Goal: Task Accomplishment & Management: Manage account settings

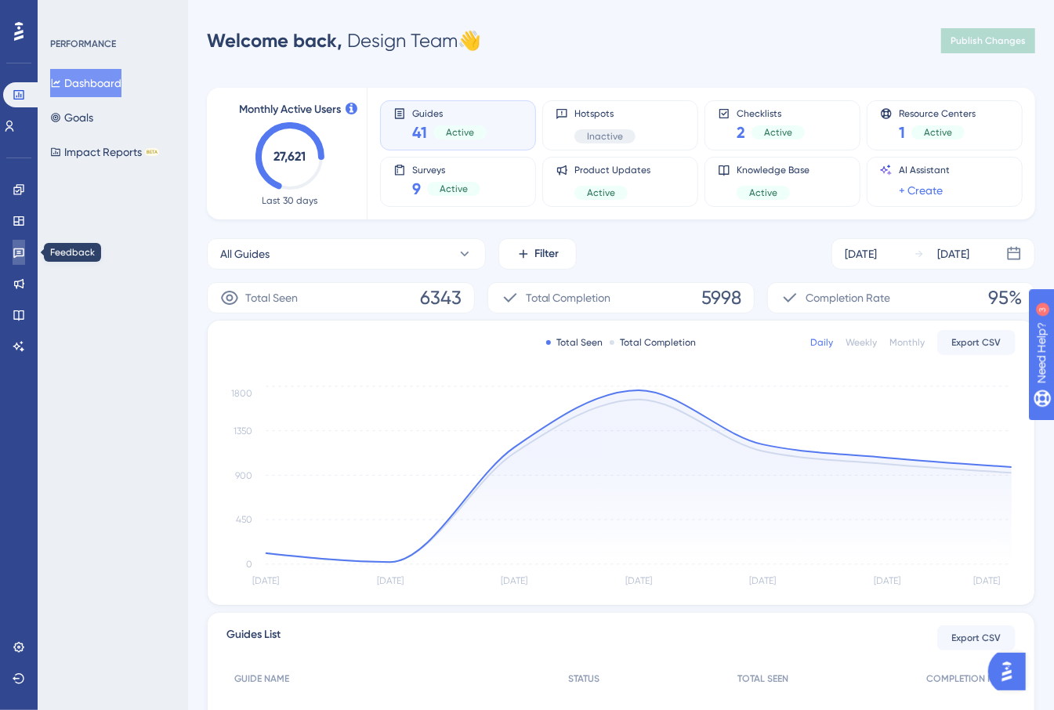
click at [15, 252] on icon at bounding box center [19, 252] width 13 height 13
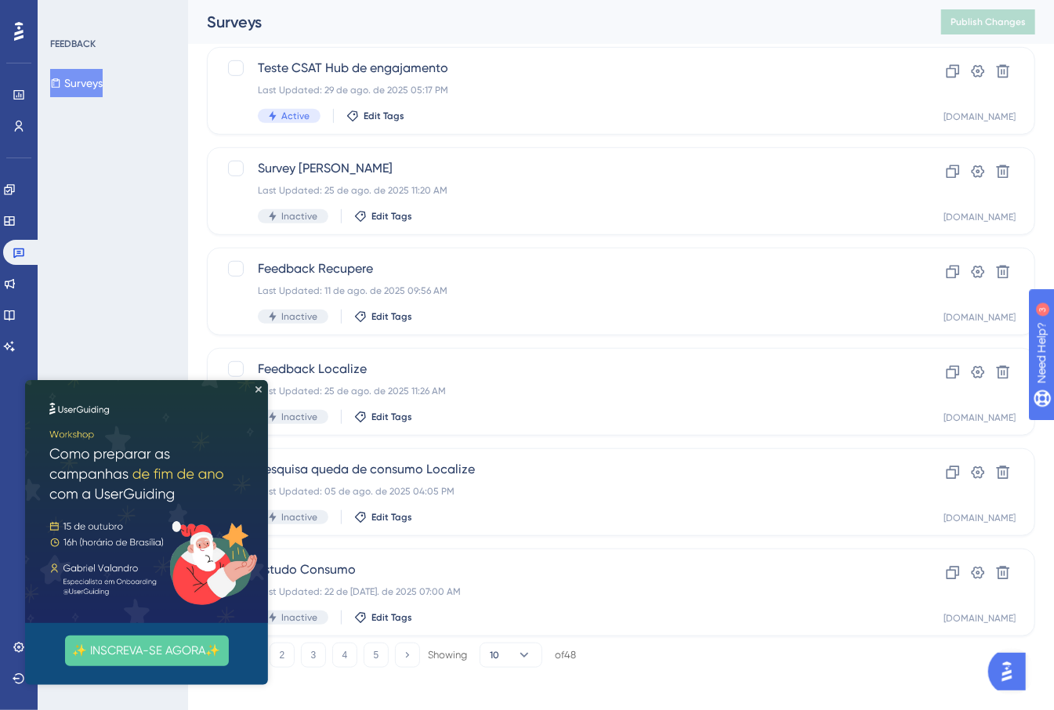
scroll to position [506, 0]
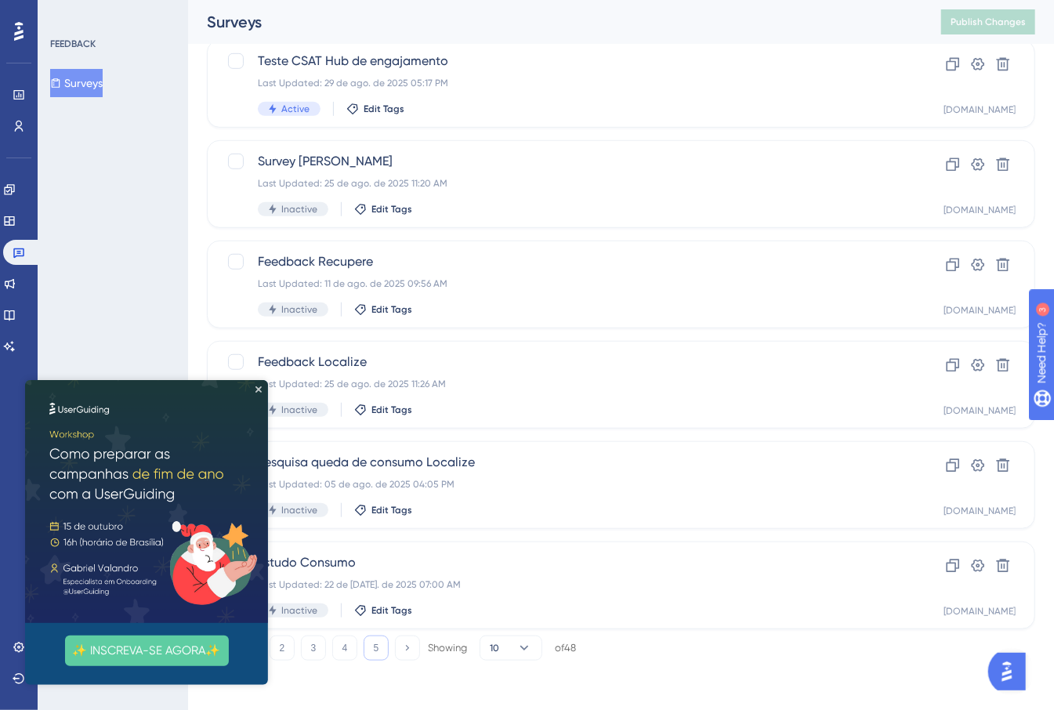
click at [370, 653] on button "5" at bounding box center [376, 648] width 25 height 25
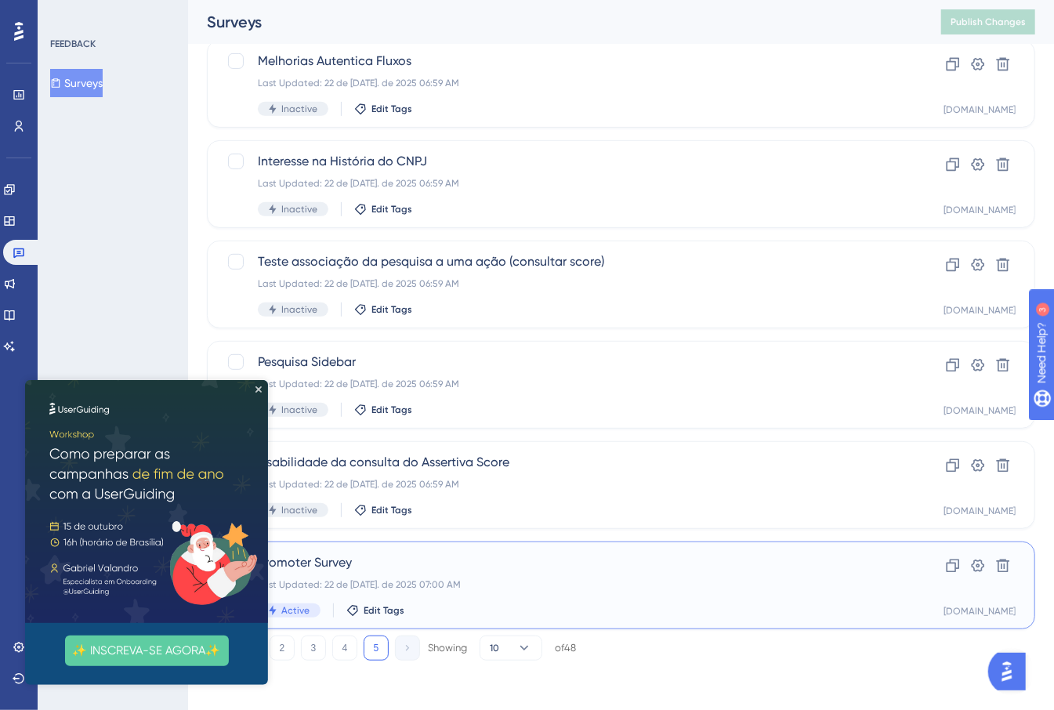
click at [545, 571] on span "Promoter Survey" at bounding box center [558, 562] width 601 height 19
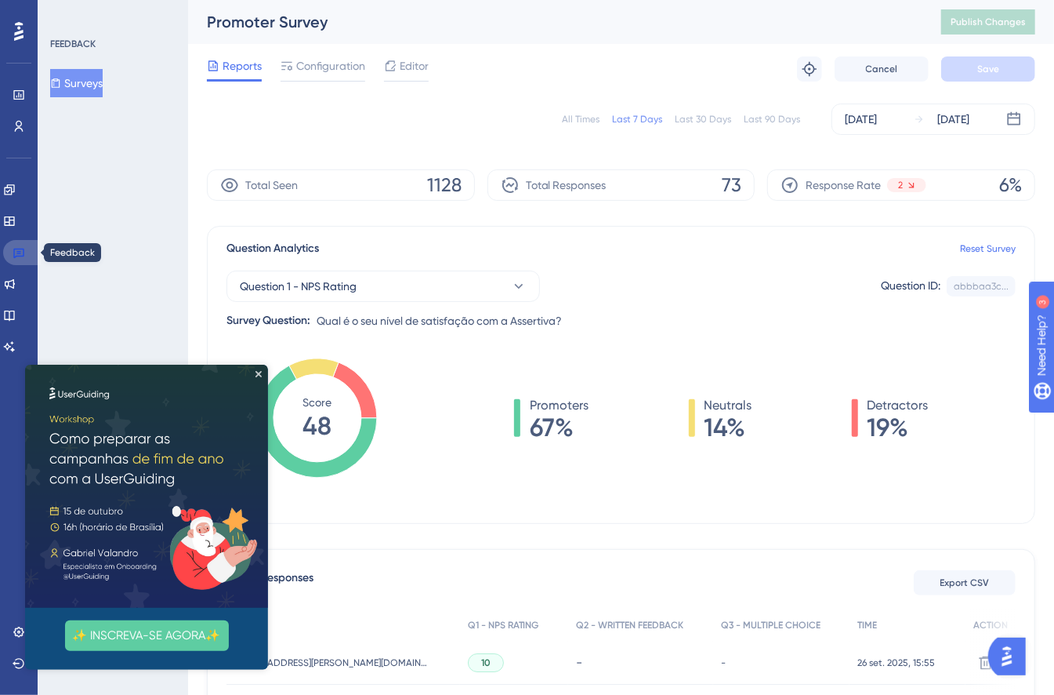
click at [9, 250] on link at bounding box center [22, 252] width 38 height 25
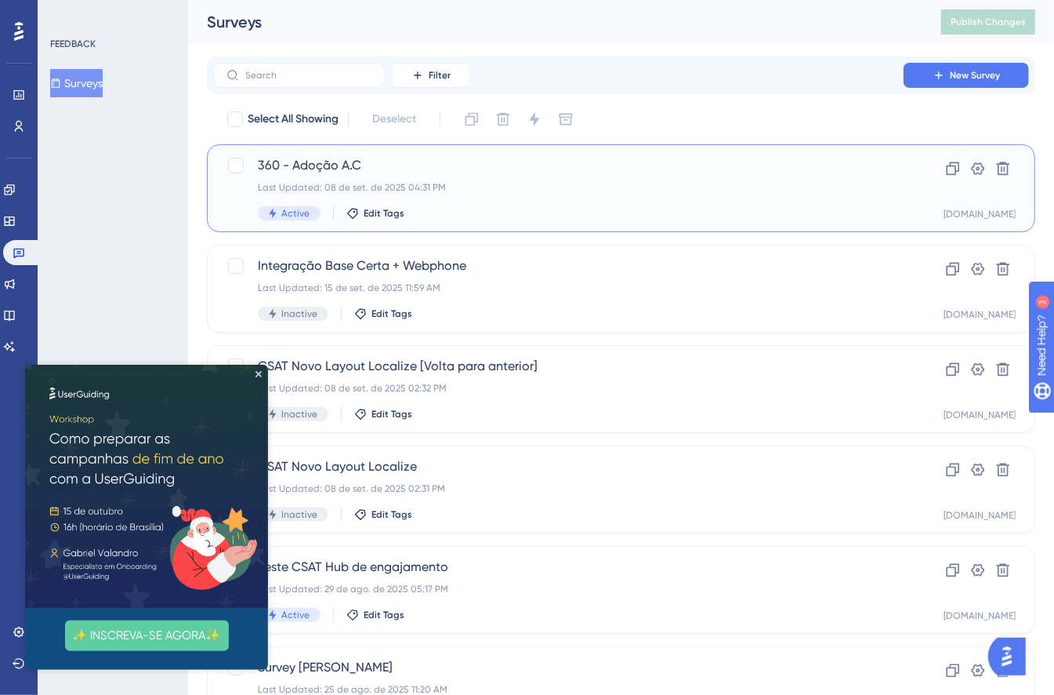
click at [512, 187] on div "Last Updated: 08 de set. de 2025 04:31 PM" at bounding box center [558, 187] width 601 height 13
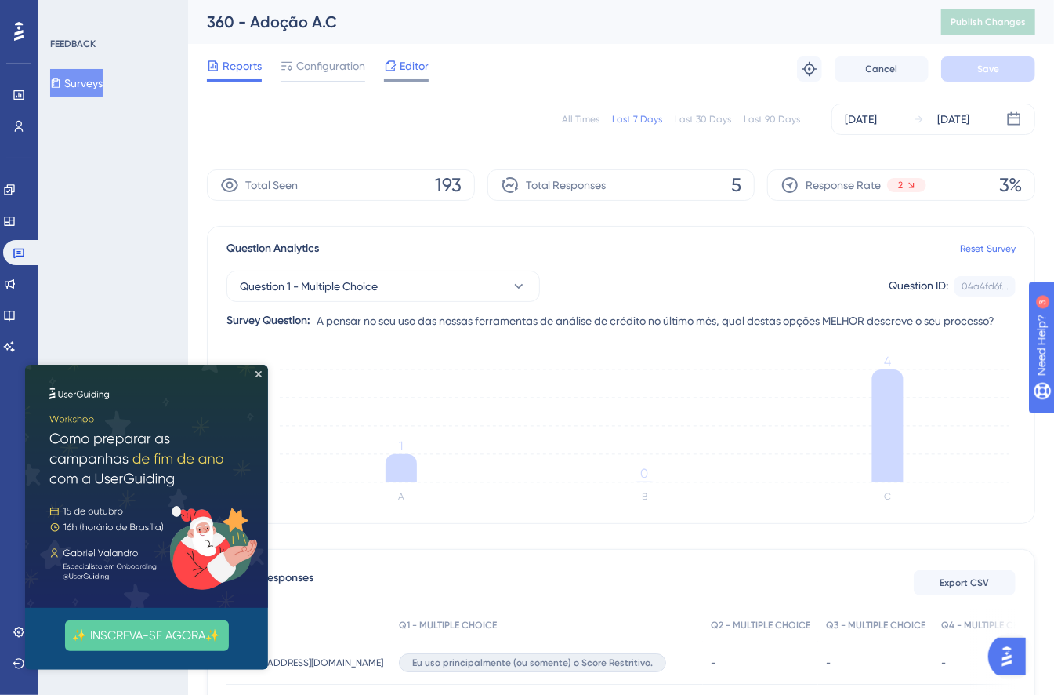
click at [403, 71] on span "Editor" at bounding box center [414, 65] width 29 height 19
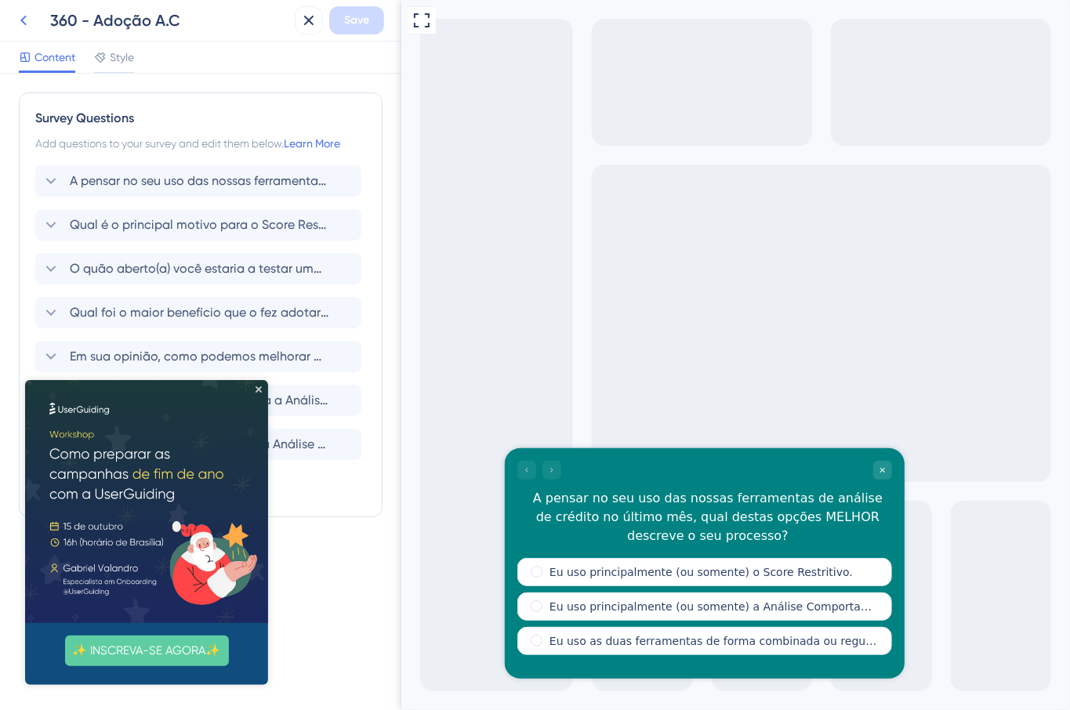
click at [28, 21] on icon at bounding box center [23, 20] width 19 height 19
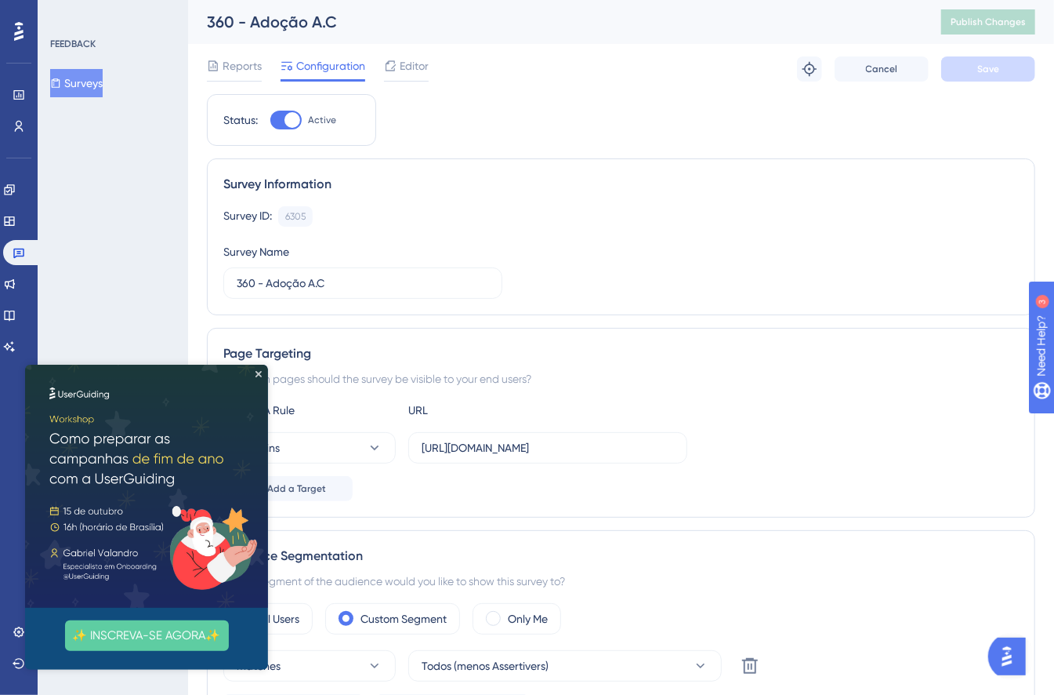
click at [280, 117] on div at bounding box center [285, 120] width 31 height 19
click at [270, 120] on input "Active" at bounding box center [270, 120] width 1 height 1
checkbox input "false"
click at [997, 66] on span "Save" at bounding box center [988, 69] width 22 height 13
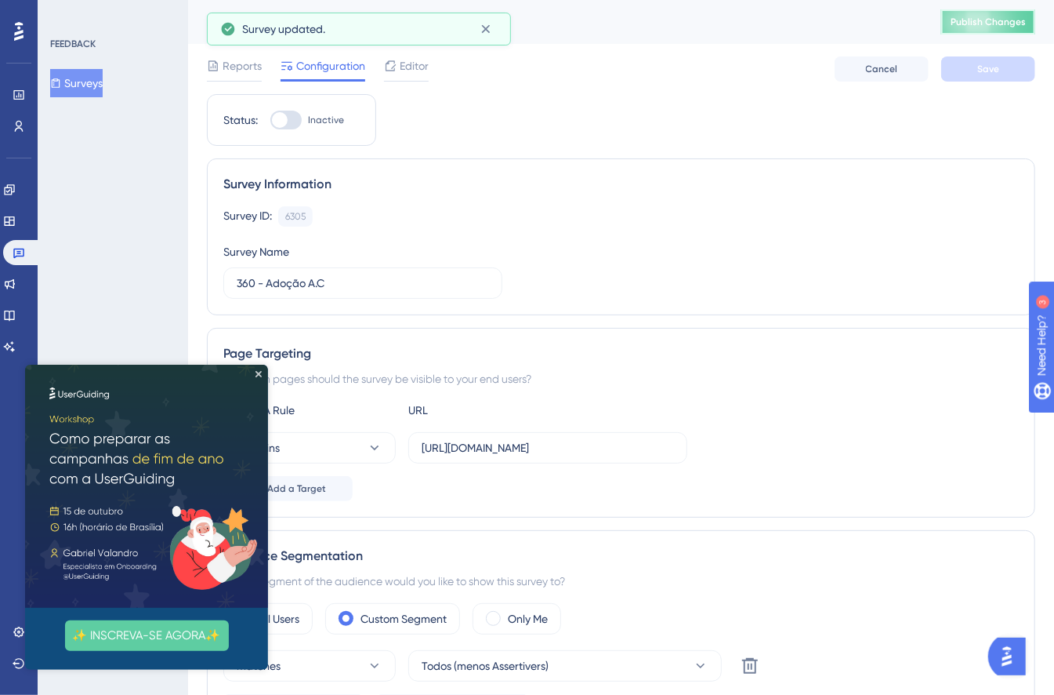
click at [993, 20] on span "Publish Changes" at bounding box center [988, 22] width 75 height 13
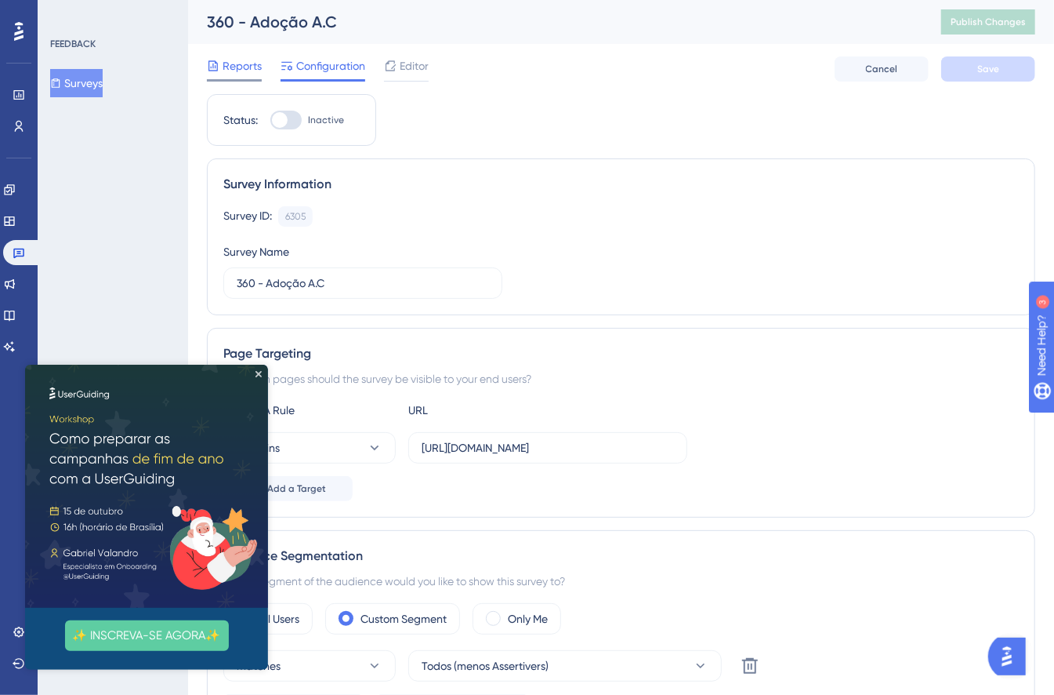
click at [231, 65] on span "Reports" at bounding box center [242, 65] width 39 height 19
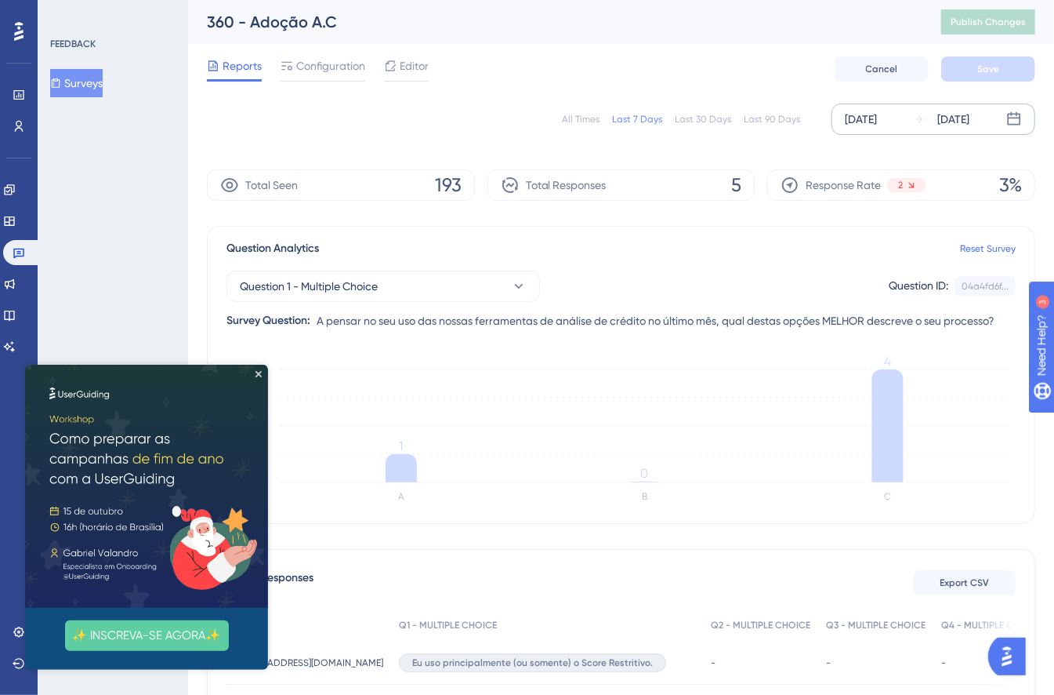
click at [848, 122] on div "[DATE]" at bounding box center [861, 119] width 32 height 19
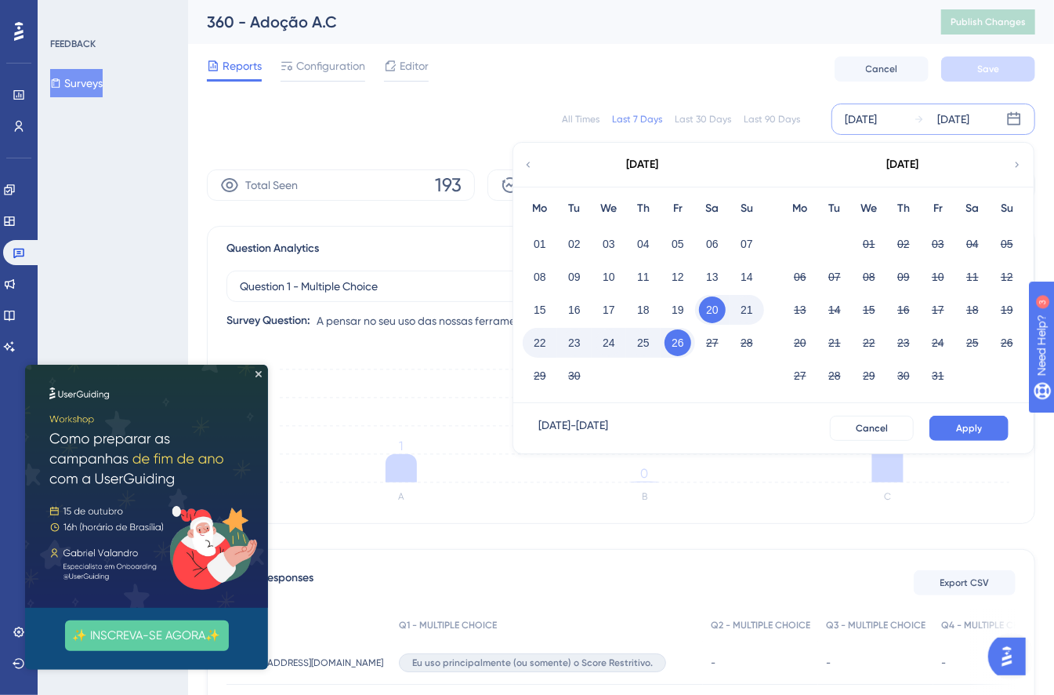
click at [523, 164] on icon at bounding box center [528, 165] width 11 height 14
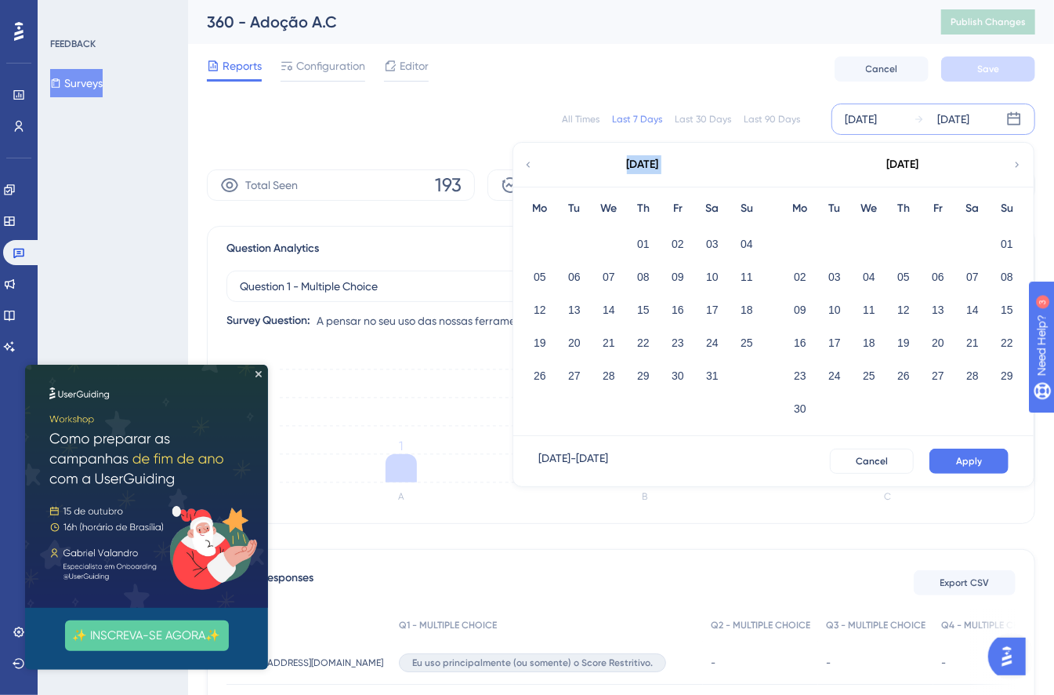
click at [523, 164] on icon at bounding box center [528, 165] width 11 height 14
click at [712, 246] on button "01" at bounding box center [712, 243] width 27 height 27
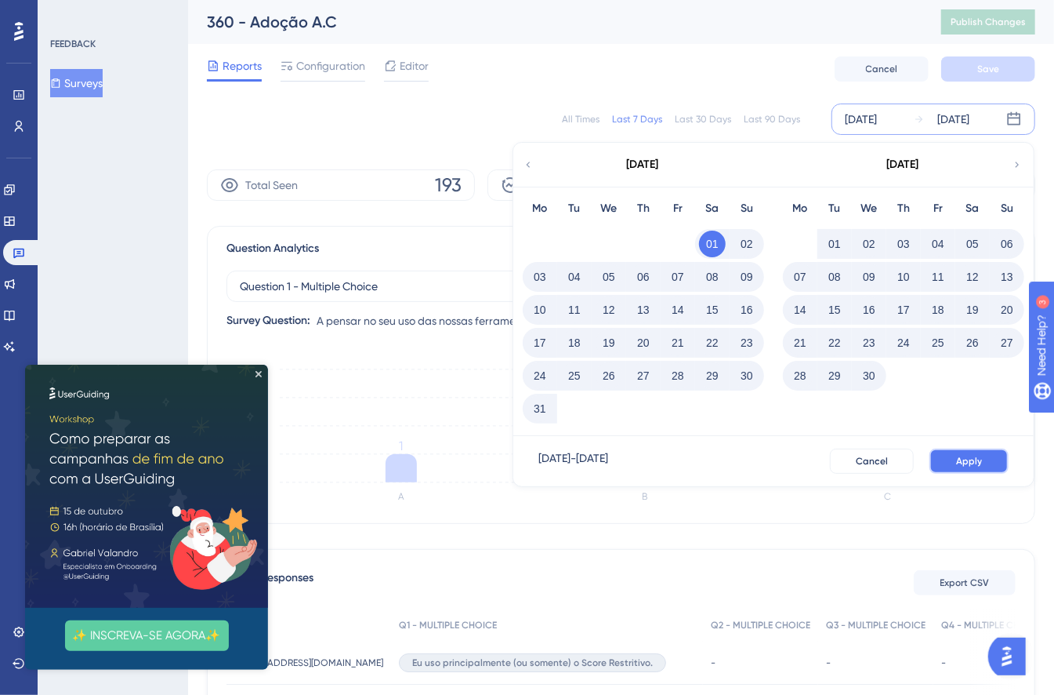
click at [969, 459] on span "Apply" at bounding box center [969, 461] width 26 height 13
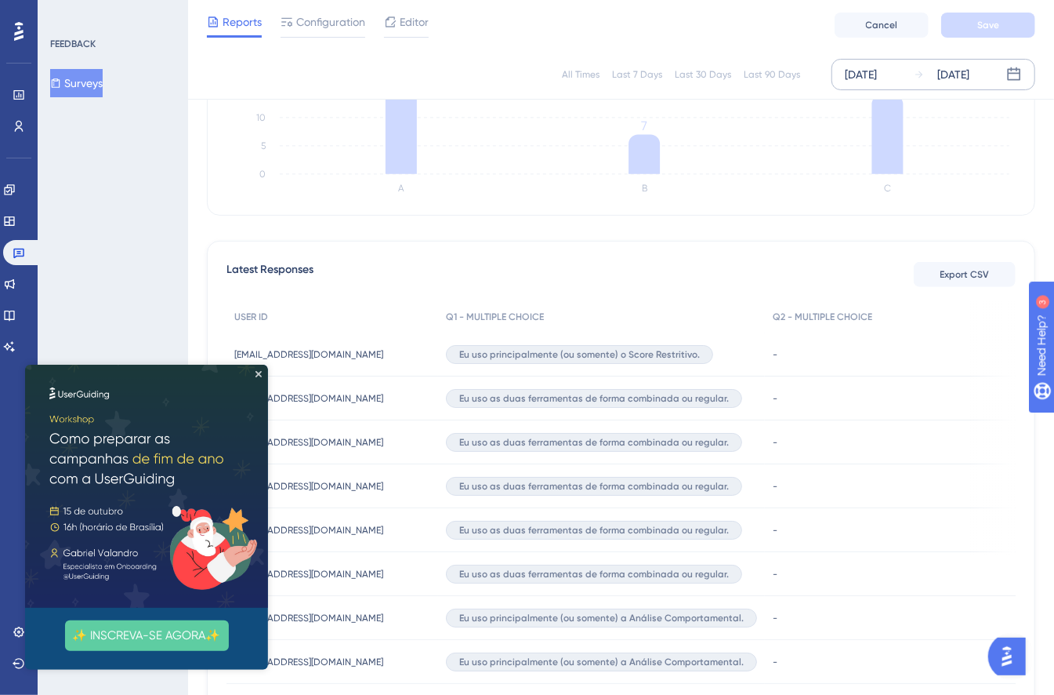
scroll to position [339, 0]
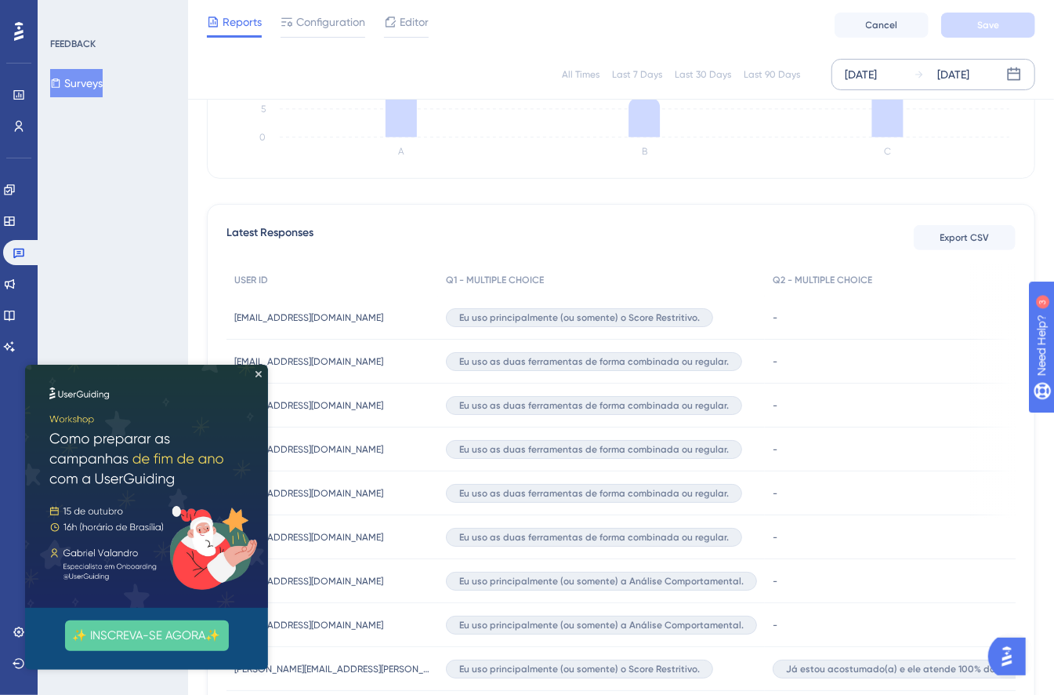
click at [253, 370] on img at bounding box center [145, 485] width 243 height 243
